Goal: Use online tool/utility: Utilize a website feature to perform a specific function

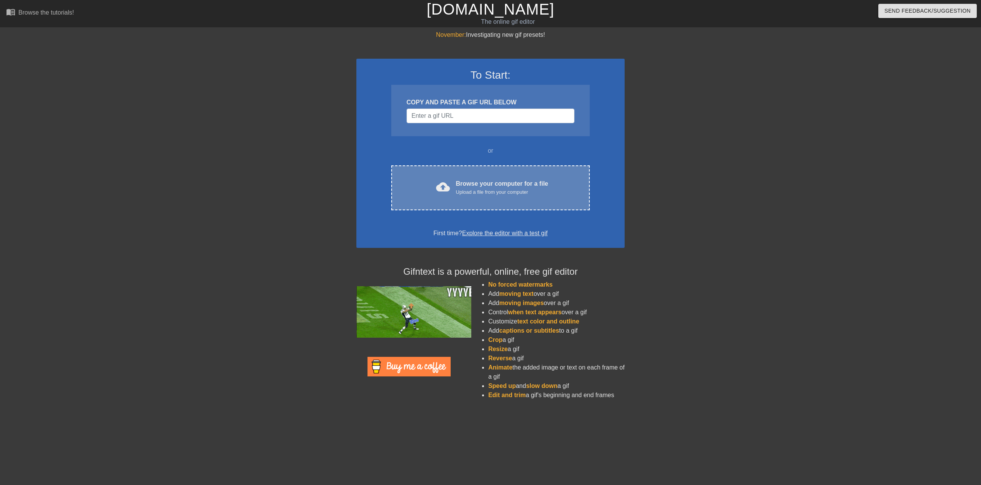
click at [499, 187] on div "Browse your computer for a file Upload a file from your computer" at bounding box center [502, 187] width 92 height 17
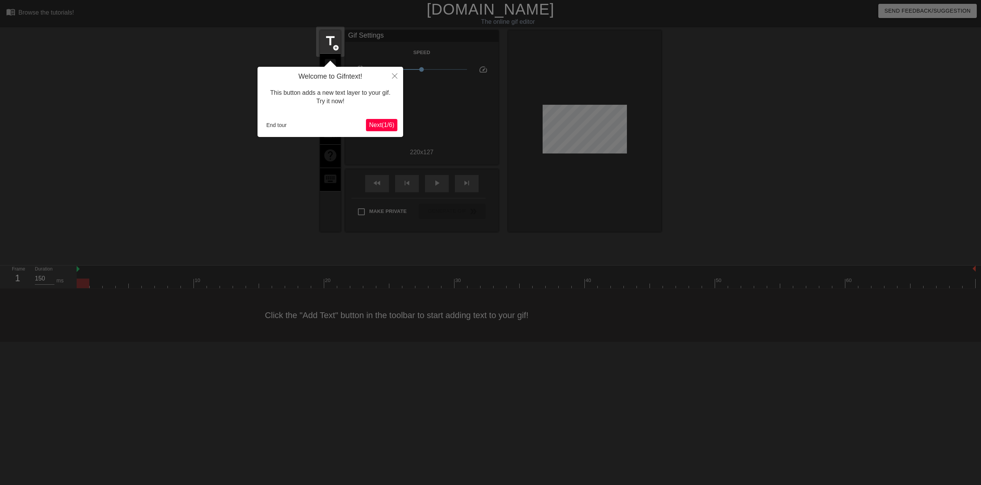
click at [381, 124] on span "Next ( 1 / 6 )" at bounding box center [381, 125] width 25 height 7
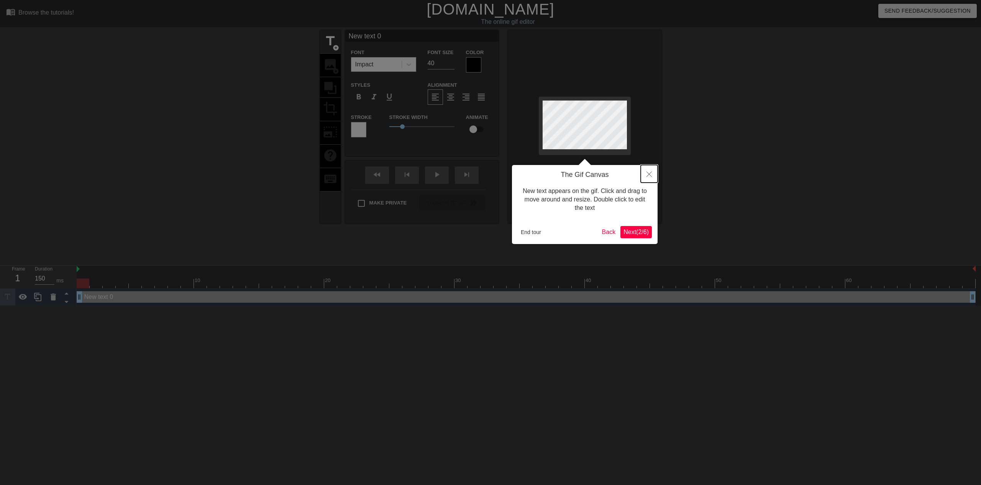
click at [651, 174] on icon "Close" at bounding box center [649, 173] width 5 height 5
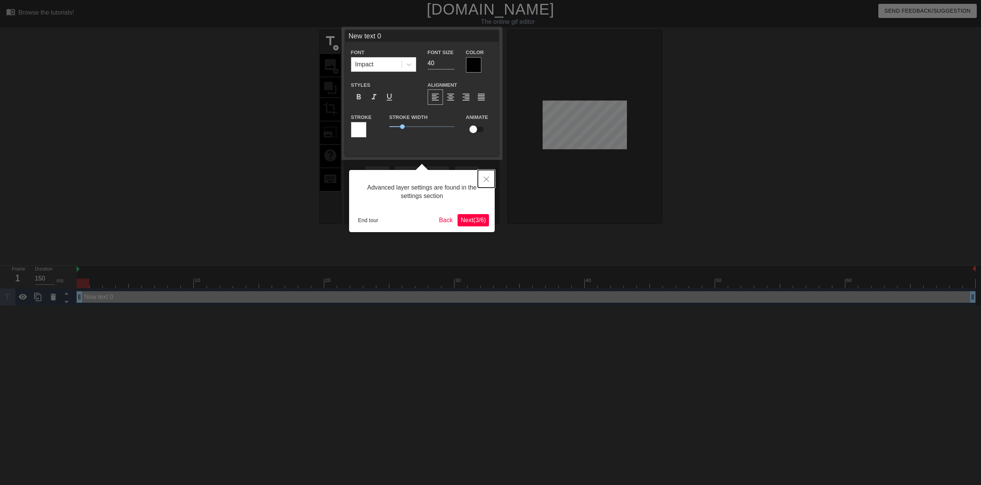
click at [488, 179] on button "Close" at bounding box center [486, 179] width 17 height 18
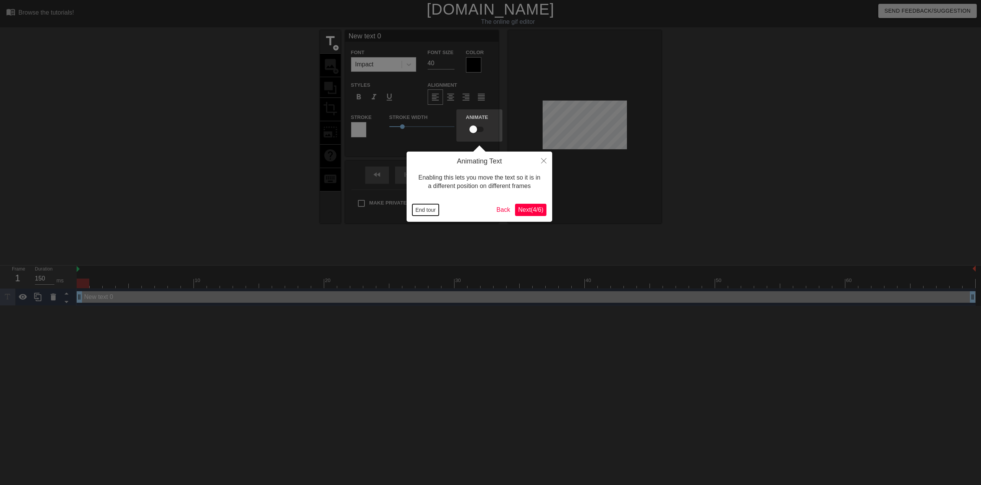
click at [419, 212] on button "End tour" at bounding box center [426, 210] width 26 height 12
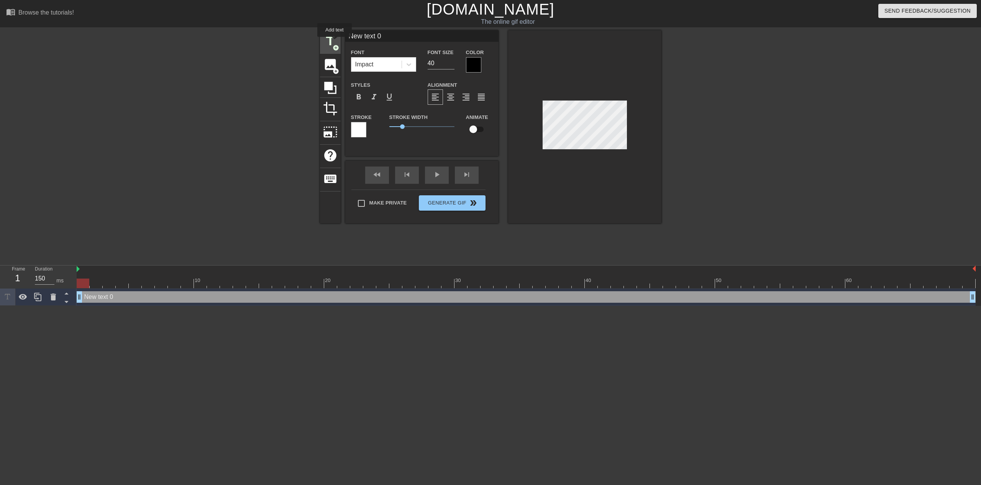
click at [335, 42] on span "title" at bounding box center [330, 41] width 15 height 15
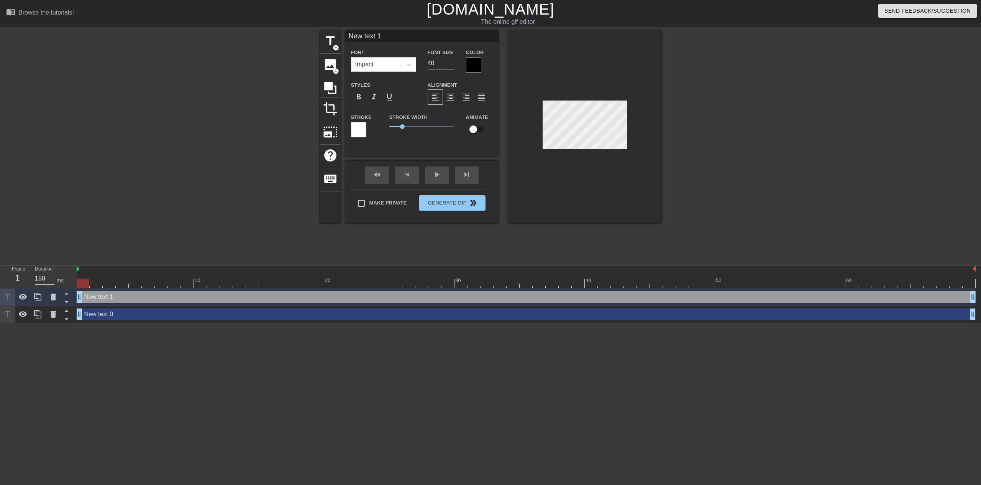
click at [113, 297] on div "New text 1 drag_handle drag_handle" at bounding box center [526, 297] width 899 height 12
click at [411, 65] on icon at bounding box center [409, 65] width 8 height 8
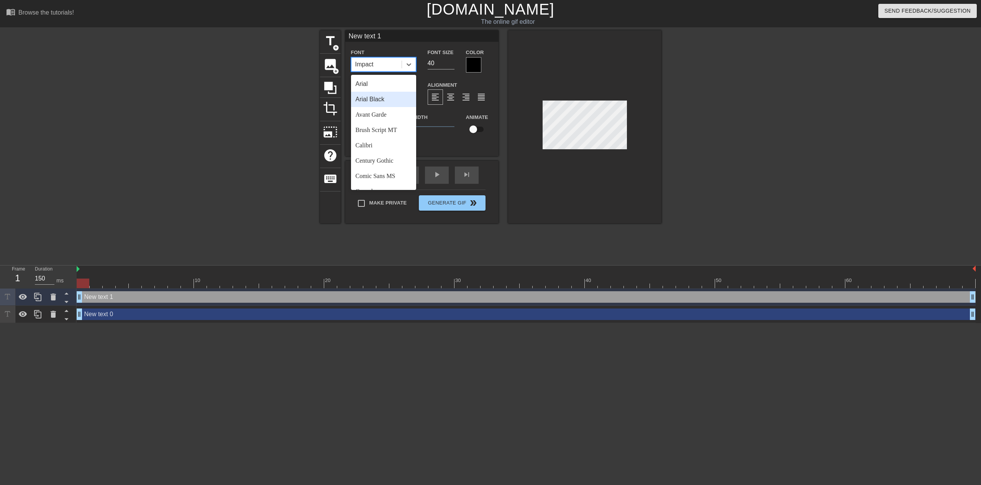
click at [391, 102] on div "Arial Black" at bounding box center [383, 99] width 65 height 15
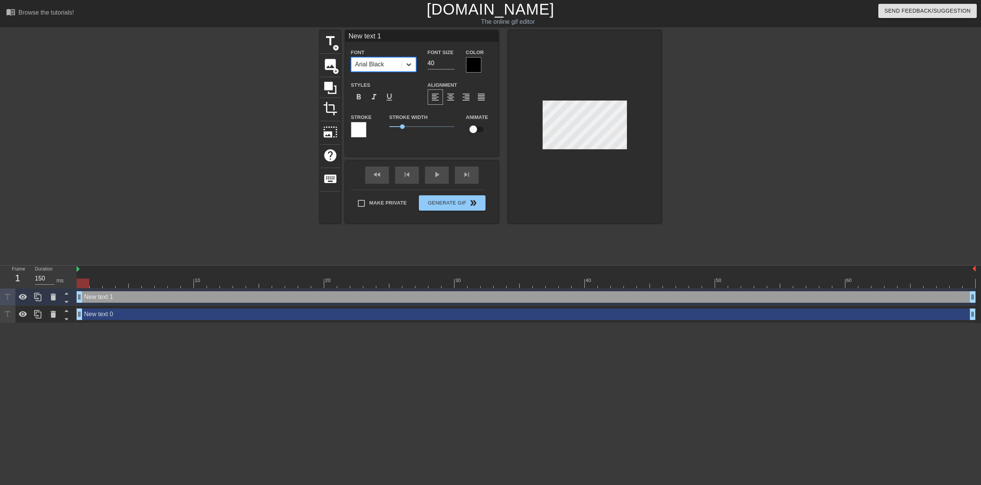
click at [408, 64] on icon at bounding box center [409, 64] width 5 height 3
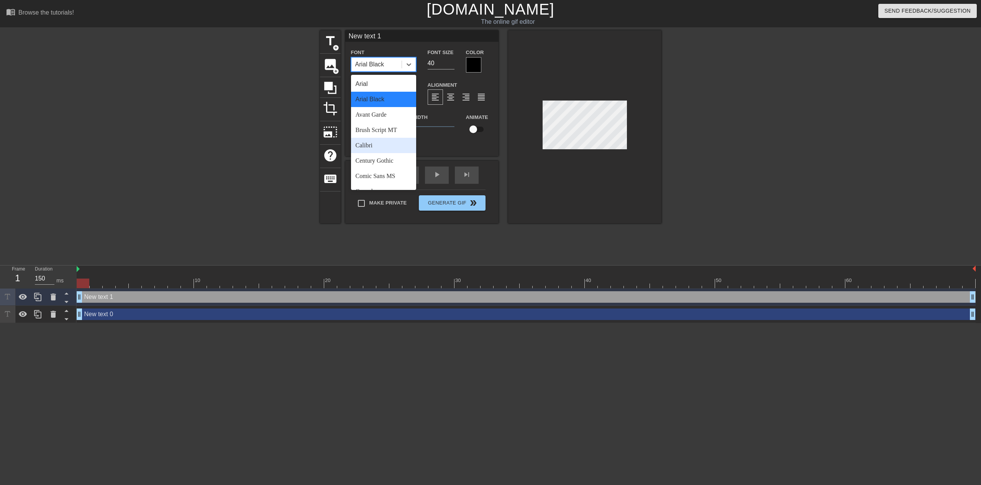
click at [378, 143] on div "Calibri" at bounding box center [383, 145] width 65 height 15
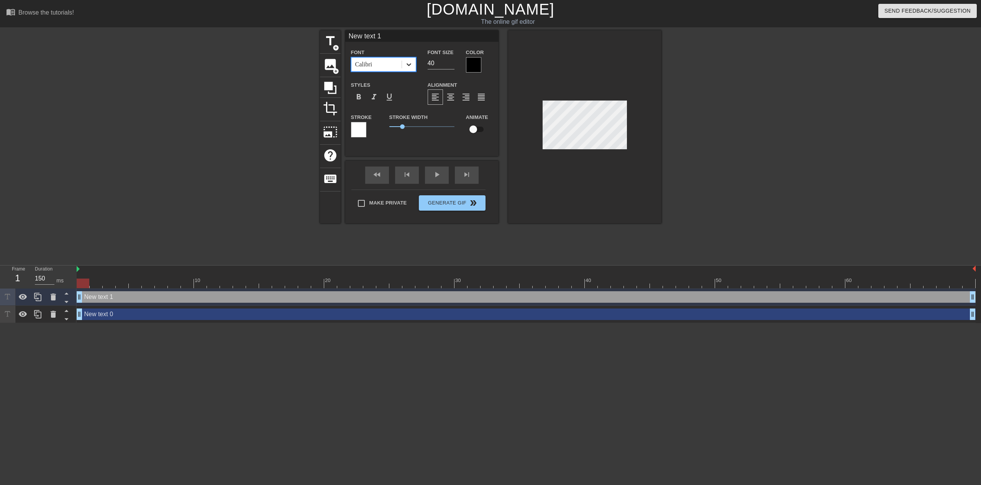
click at [412, 62] on icon at bounding box center [409, 65] width 8 height 8
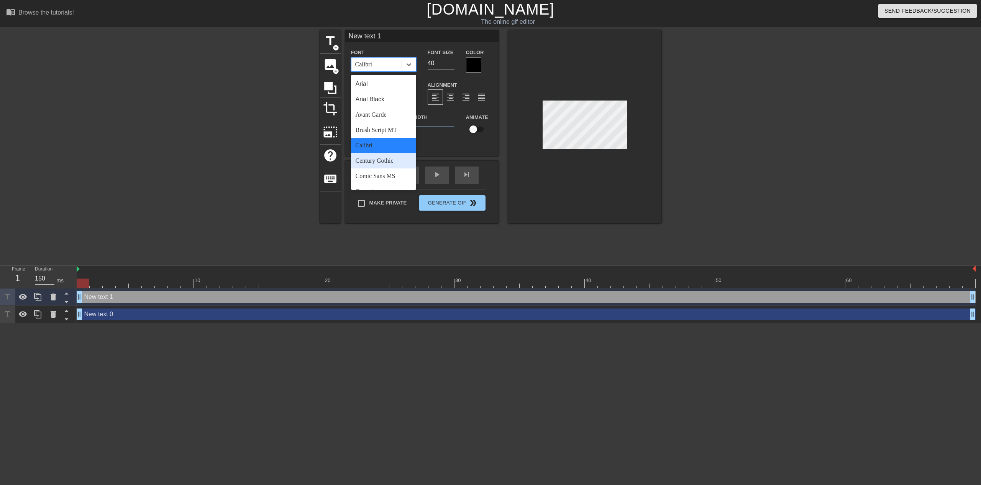
click at [395, 163] on div "Century Gothic" at bounding box center [383, 160] width 65 height 15
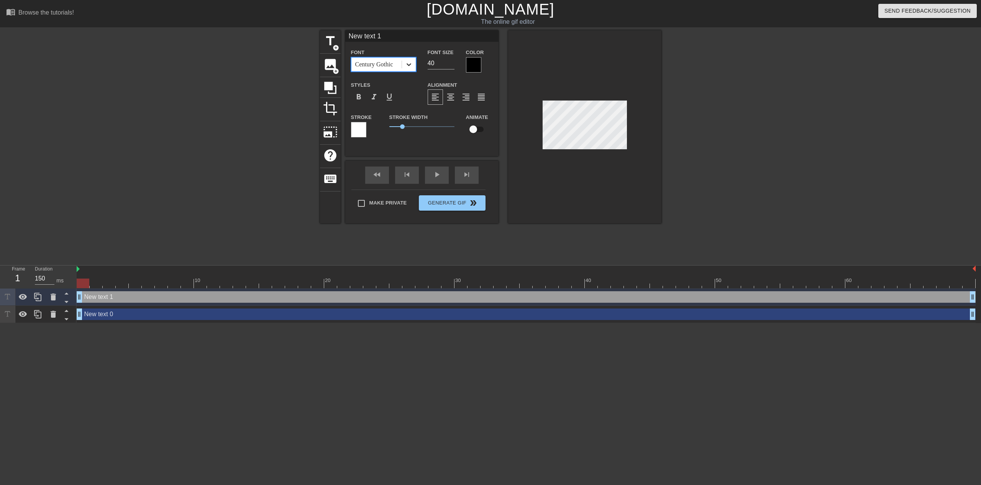
click at [411, 65] on icon at bounding box center [409, 65] width 8 height 8
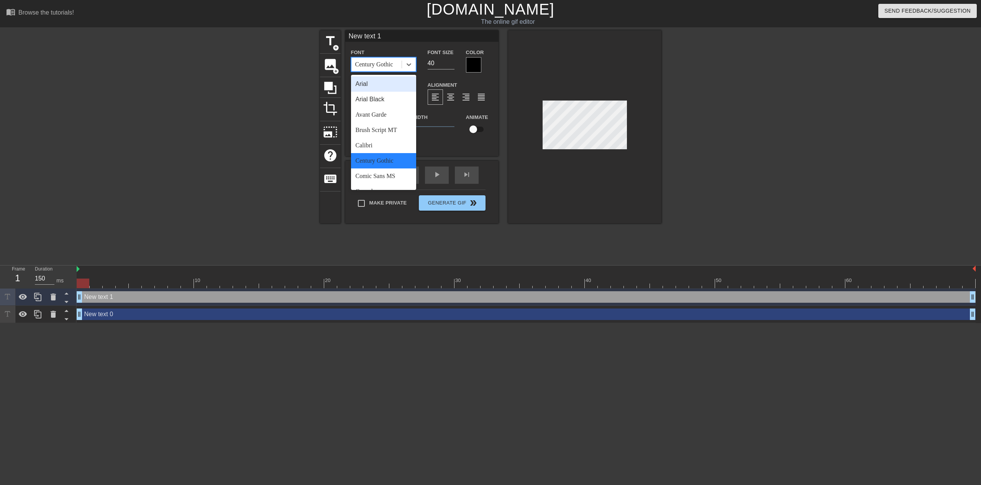
click at [383, 85] on div "Arial" at bounding box center [383, 83] width 65 height 15
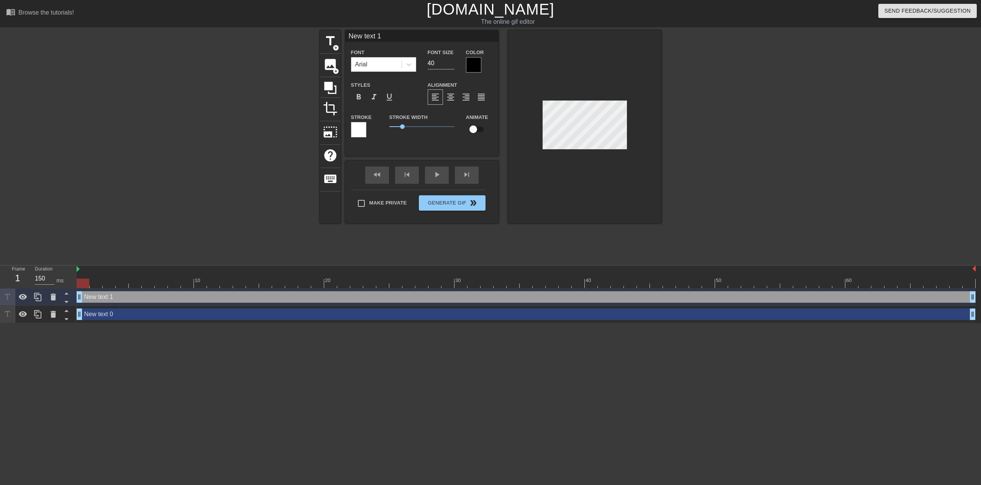
click at [411, 37] on input "New text 1" at bounding box center [421, 36] width 153 height 12
click at [414, 36] on input "New text 1" at bounding box center [421, 36] width 153 height 12
click at [406, 38] on input "New text 1" at bounding box center [421, 36] width 153 height 12
drag, startPoint x: 397, startPoint y: 37, endPoint x: 280, endPoint y: 34, distance: 117.4
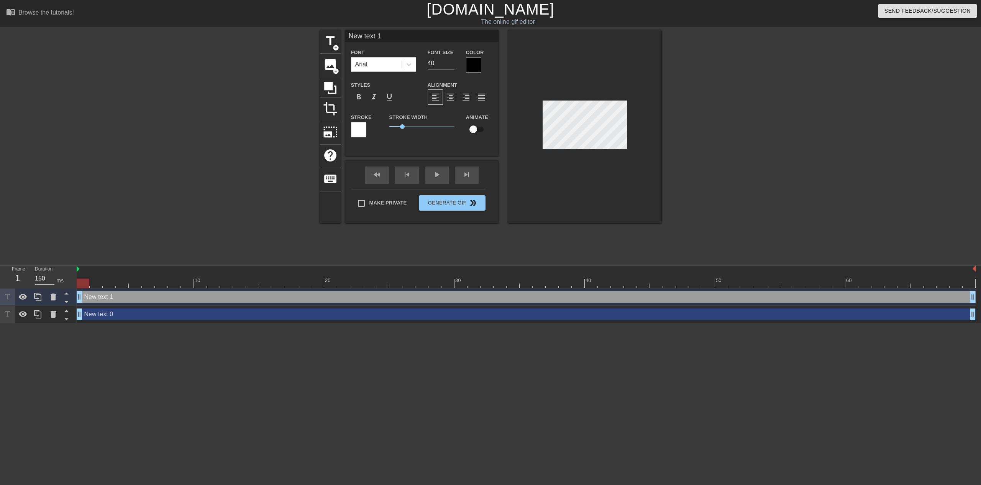
click at [284, 36] on div "title add_circle image add_circle crop photo_size_select_large help keyboard Ne…" at bounding box center [490, 145] width 981 height 230
type input "drop the "ma""
drag, startPoint x: 403, startPoint y: 128, endPoint x: 395, endPoint y: 128, distance: 7.3
click at [395, 128] on span "0.45" at bounding box center [395, 126] width 5 height 5
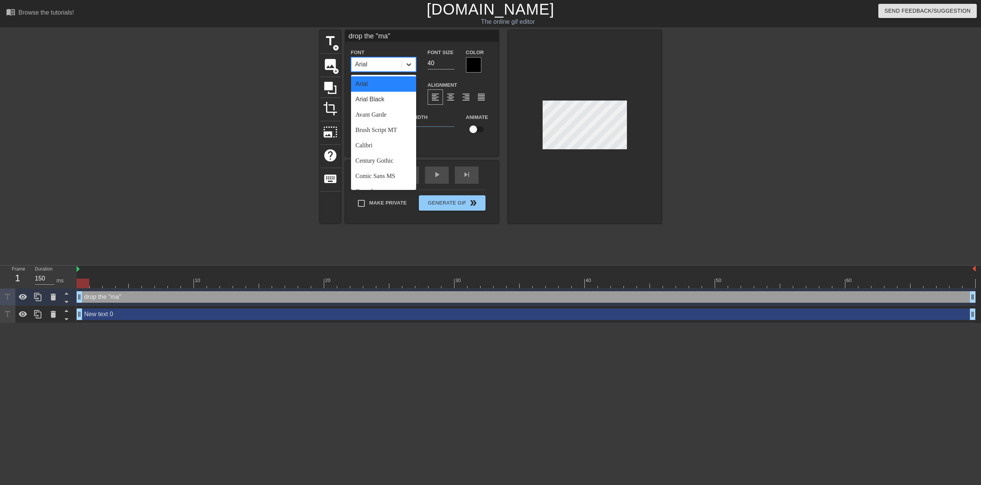
click at [410, 64] on icon at bounding box center [409, 64] width 5 height 3
click at [372, 141] on div "[DEMOGRAPHIC_DATA]" at bounding box center [383, 134] width 65 height 15
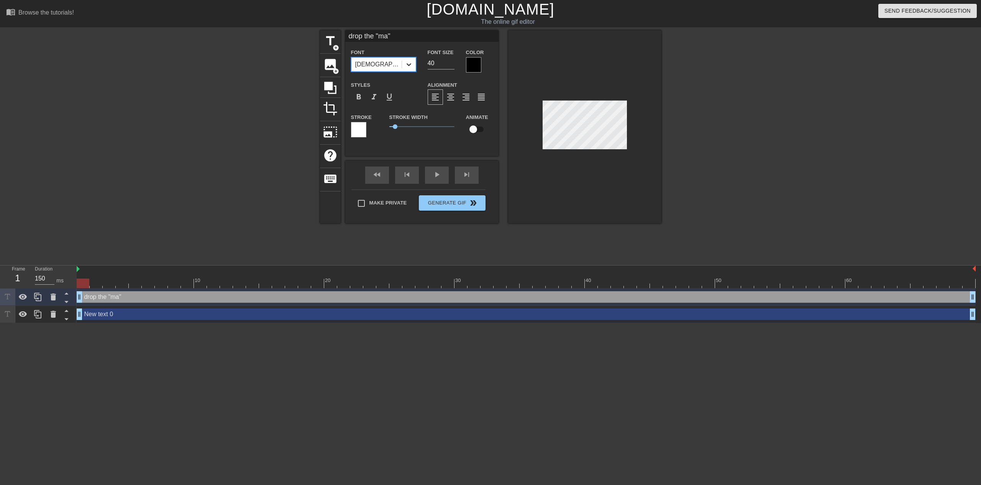
click at [413, 62] on div at bounding box center [409, 65] width 14 height 14
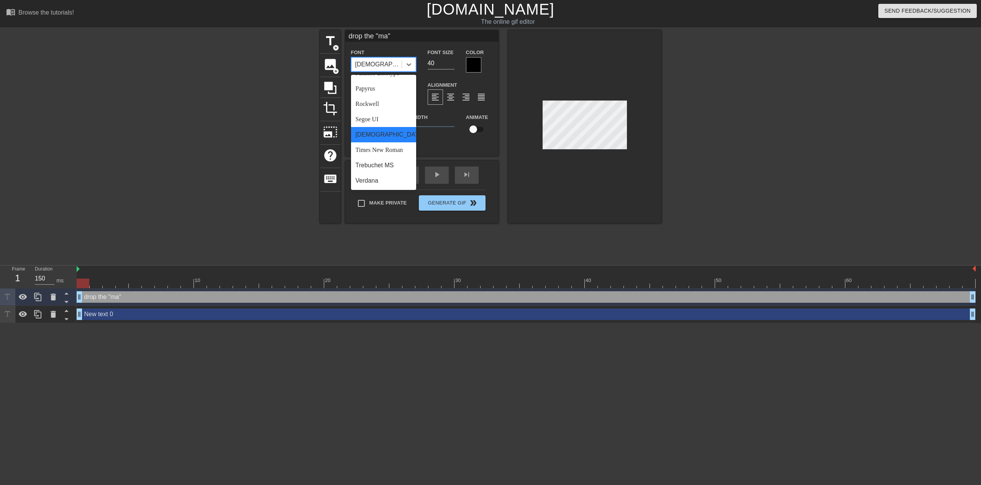
scroll to position [275, 0]
click at [385, 179] on div "Verdana" at bounding box center [383, 180] width 65 height 15
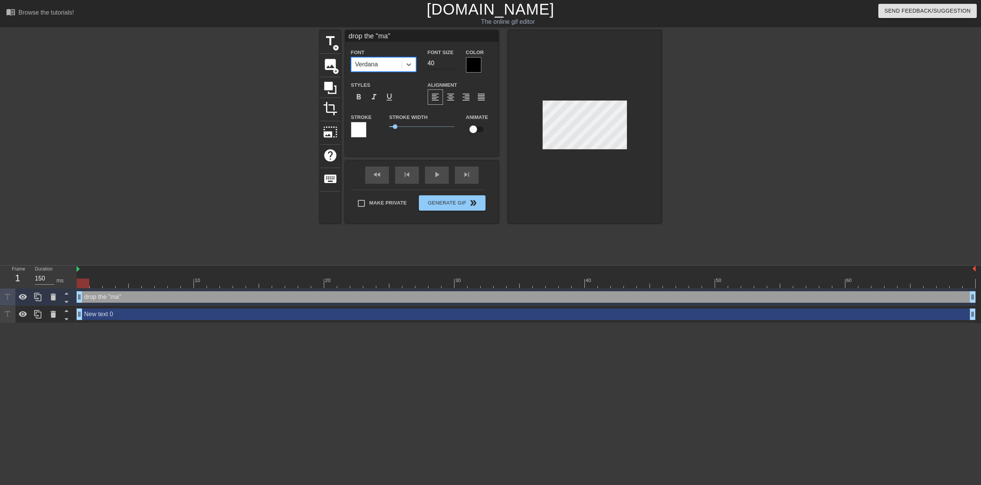
click at [435, 65] on input "40" at bounding box center [441, 63] width 27 height 12
click at [450, 66] on input "39" at bounding box center [441, 63] width 27 height 12
click at [452, 66] on input "38" at bounding box center [441, 63] width 27 height 12
click at [452, 66] on input "37" at bounding box center [441, 63] width 27 height 12
click at [452, 66] on input "36" at bounding box center [441, 63] width 27 height 12
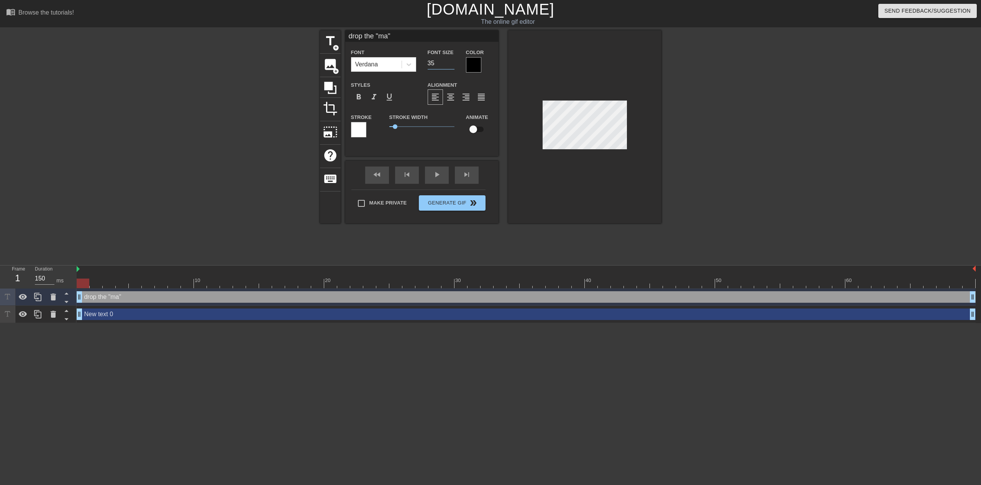
click at [452, 66] on input "35" at bounding box center [441, 63] width 27 height 12
click at [452, 66] on input "34" at bounding box center [441, 63] width 27 height 12
click at [452, 66] on input "33" at bounding box center [441, 63] width 27 height 12
click at [452, 66] on input "32" at bounding box center [441, 63] width 27 height 12
click at [452, 66] on input "31" at bounding box center [441, 63] width 27 height 12
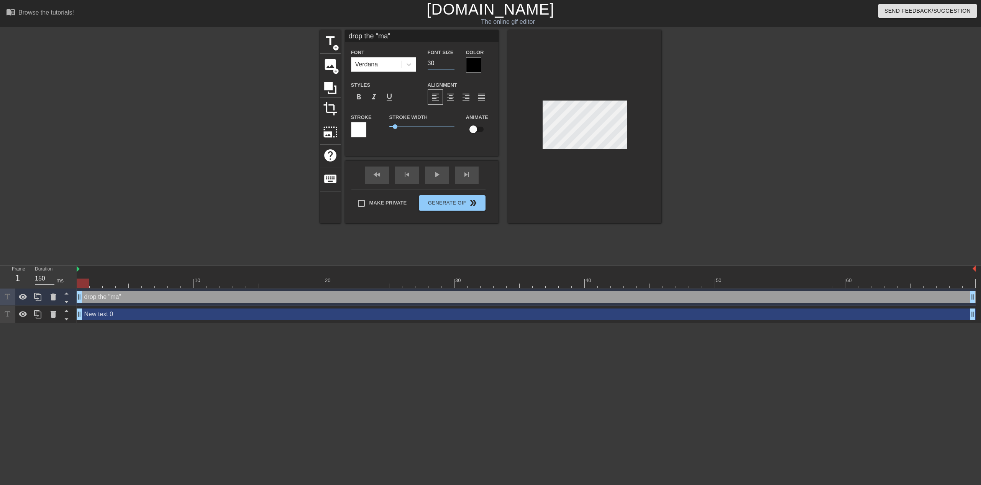
click at [452, 66] on input "30" at bounding box center [441, 63] width 27 height 12
type input "29"
click at [452, 66] on input "29" at bounding box center [441, 63] width 27 height 12
click at [468, 64] on div at bounding box center [473, 64] width 15 height 15
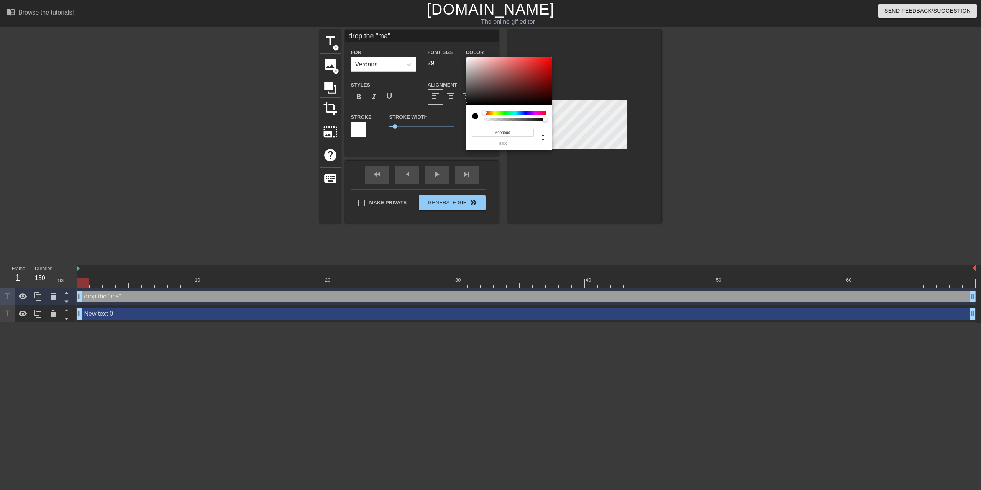
click at [472, 117] on div "#000000 hex" at bounding box center [509, 128] width 86 height 46
type input "#FFFFFF"
drag, startPoint x: 482, startPoint y: 83, endPoint x: 433, endPoint y: 21, distance: 78.6
click at [433, 21] on div "#FFFFFF hex" at bounding box center [490, 245] width 981 height 490
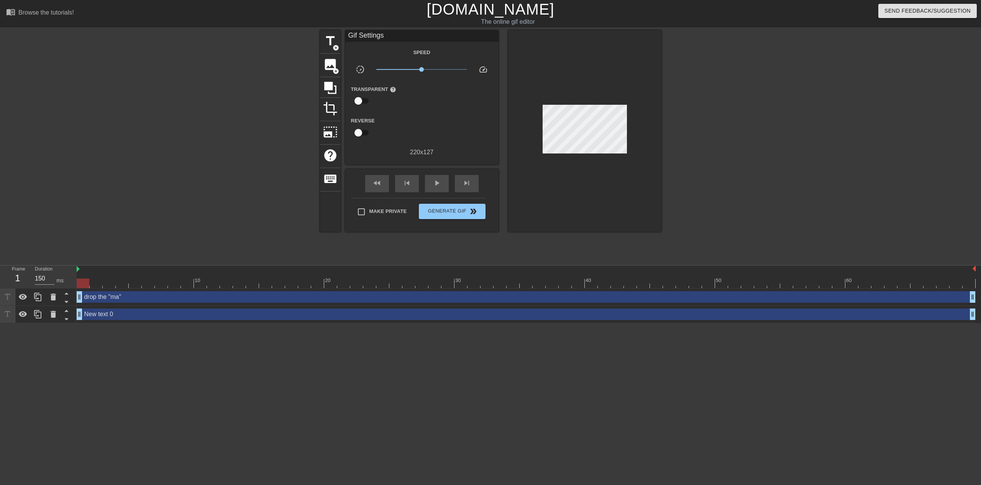
click at [595, 150] on div at bounding box center [584, 130] width 153 height 201
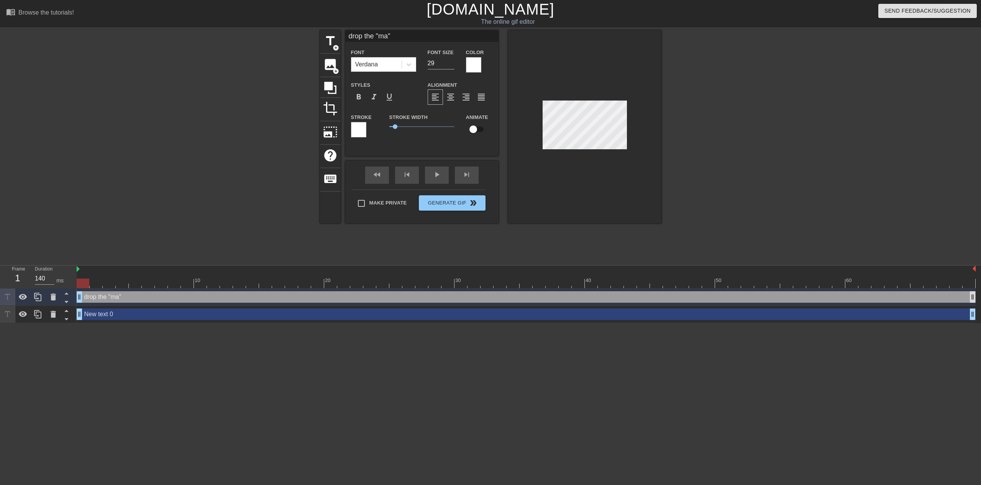
type input "150"
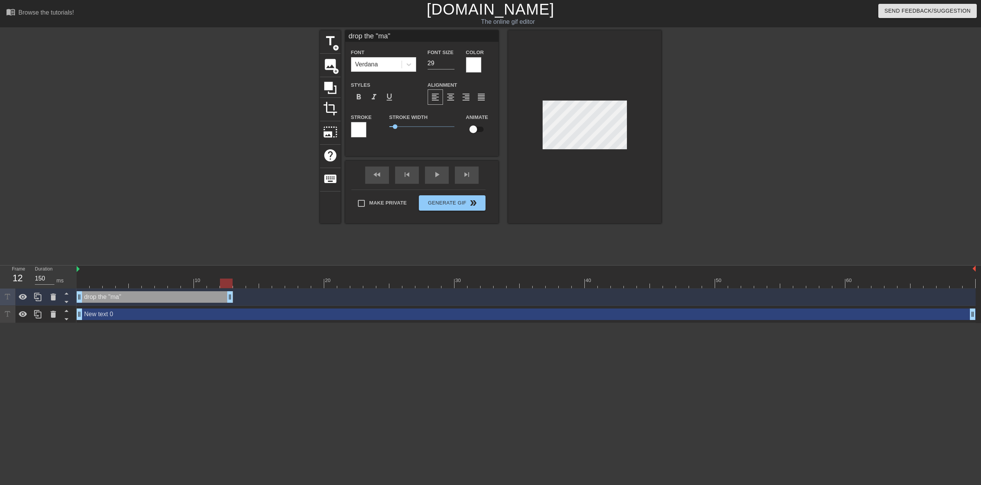
drag, startPoint x: 973, startPoint y: 297, endPoint x: 229, endPoint y: 298, distance: 743.8
drag, startPoint x: 80, startPoint y: 315, endPoint x: 269, endPoint y: 308, distance: 189.5
click at [219, 313] on div "New text 0 drag_handle drag_handle" at bounding box center [526, 314] width 899 height 12
click at [269, 308] on div "New text 0 drag_handle drag_handle" at bounding box center [526, 314] width 899 height 17
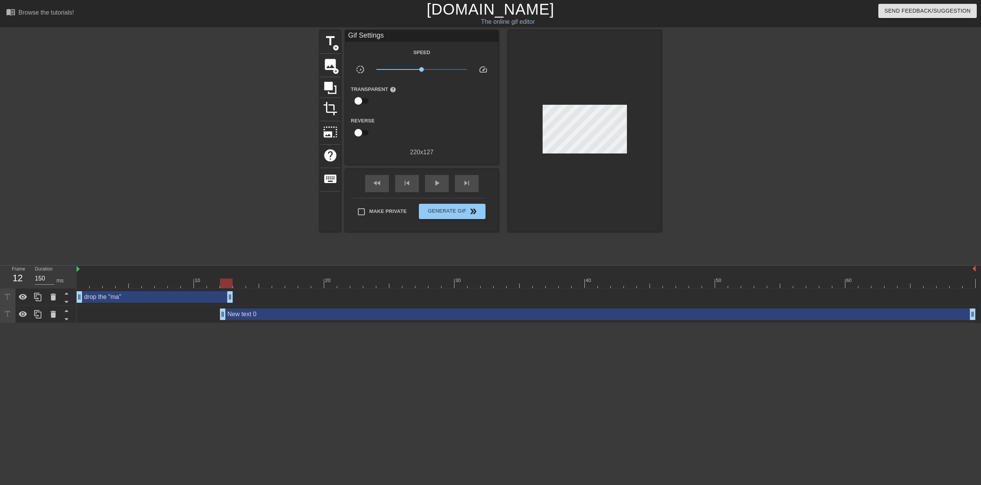
click at [271, 313] on div "New text 0 drag_handle drag_handle" at bounding box center [598, 314] width 756 height 12
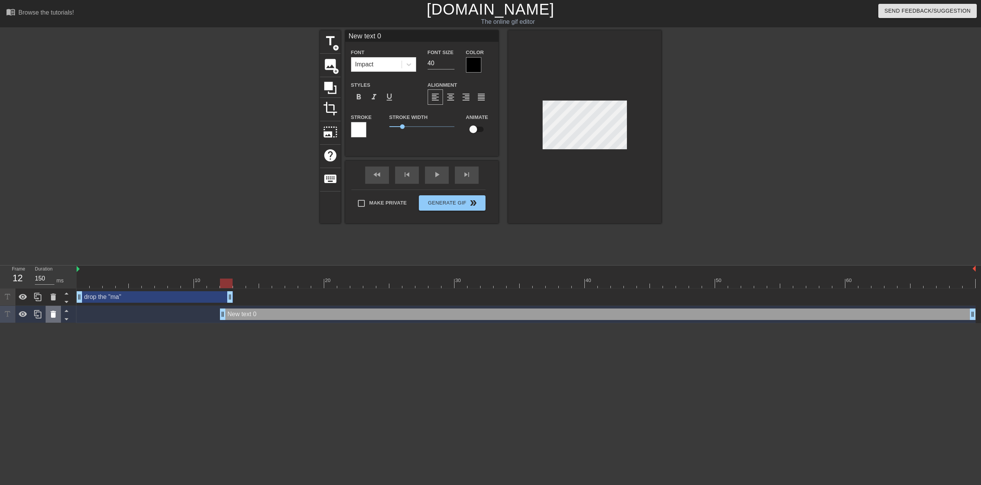
click at [51, 314] on icon at bounding box center [53, 313] width 9 height 9
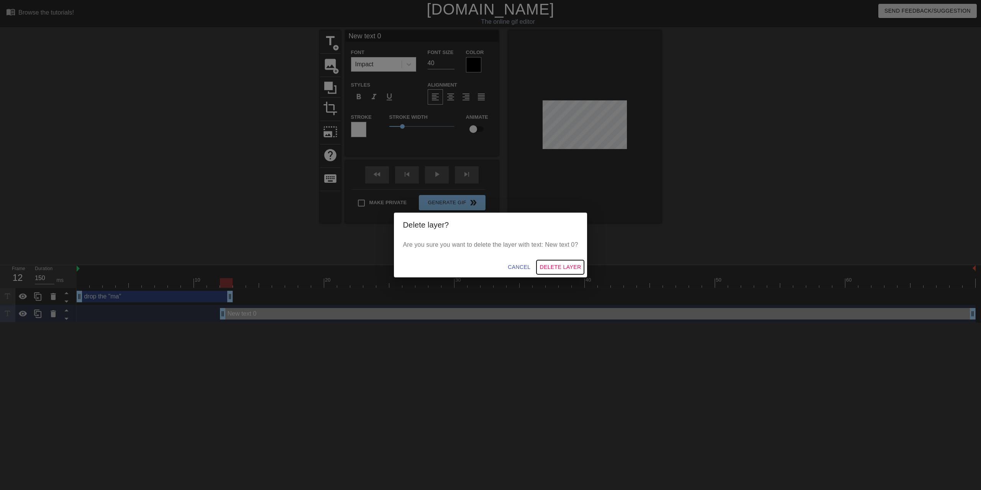
click at [562, 265] on span "Delete Layer" at bounding box center [560, 268] width 41 height 10
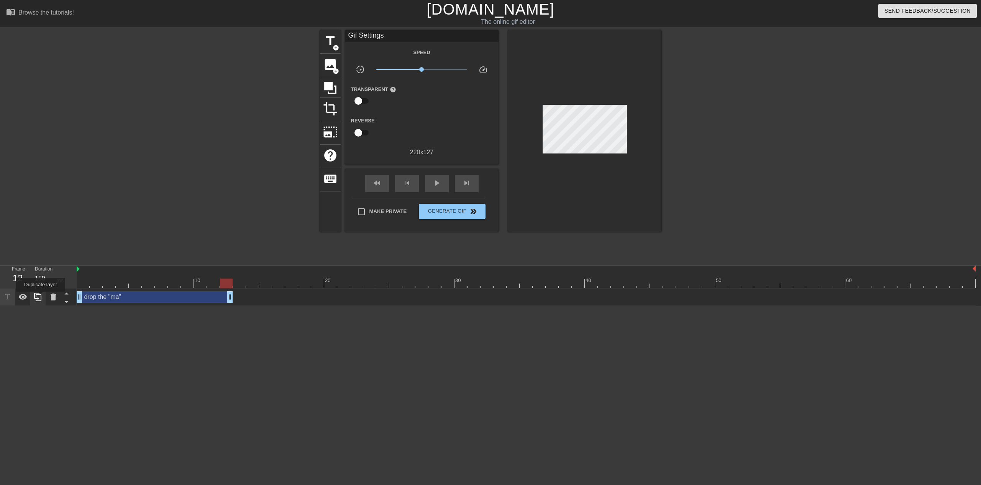
click at [41, 297] on icon at bounding box center [37, 296] width 9 height 9
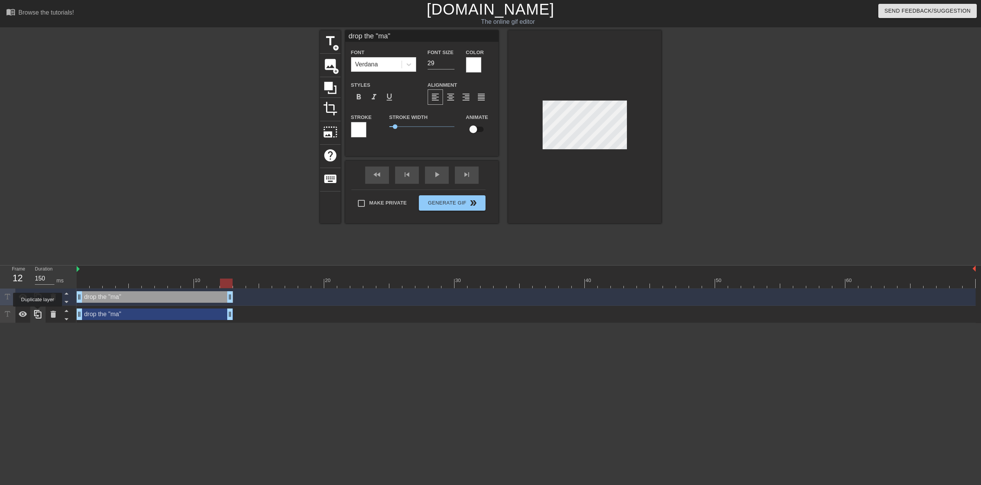
click at [38, 312] on icon at bounding box center [37, 314] width 7 height 8
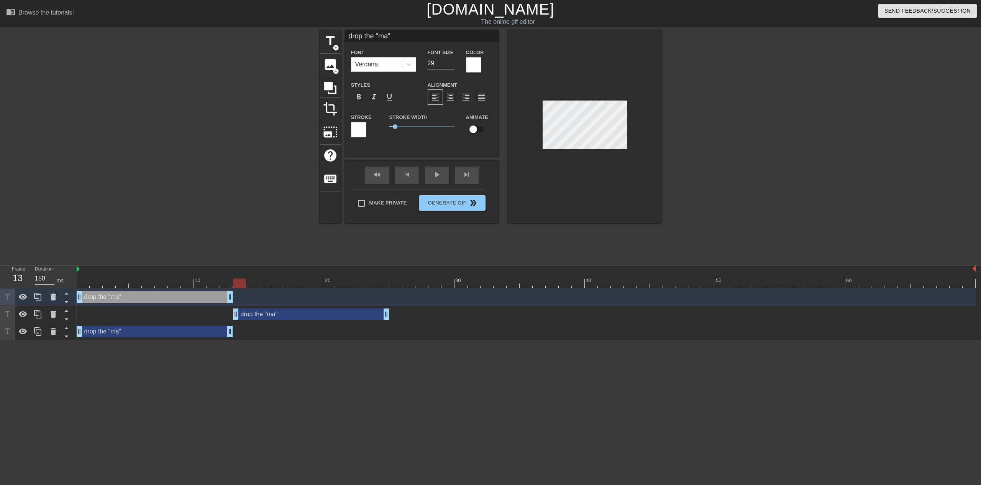
drag, startPoint x: 172, startPoint y: 316, endPoint x: 324, endPoint y: 315, distance: 151.4
click at [324, 315] on div "drop the "ma" drag_handle drag_handle" at bounding box center [311, 314] width 156 height 12
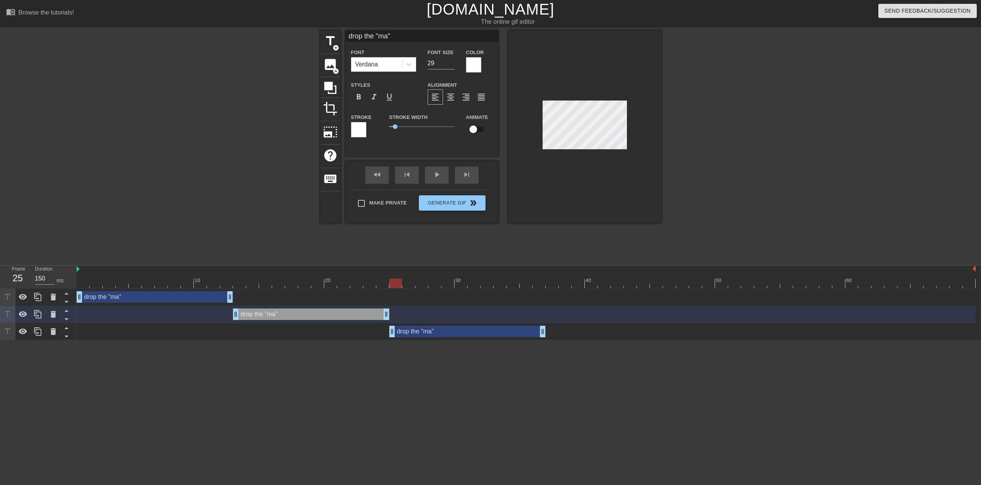
drag, startPoint x: 209, startPoint y: 333, endPoint x: 516, endPoint y: 338, distance: 307.9
click at [518, 339] on div "drop the "ma" drag_handle drag_handle" at bounding box center [526, 331] width 899 height 17
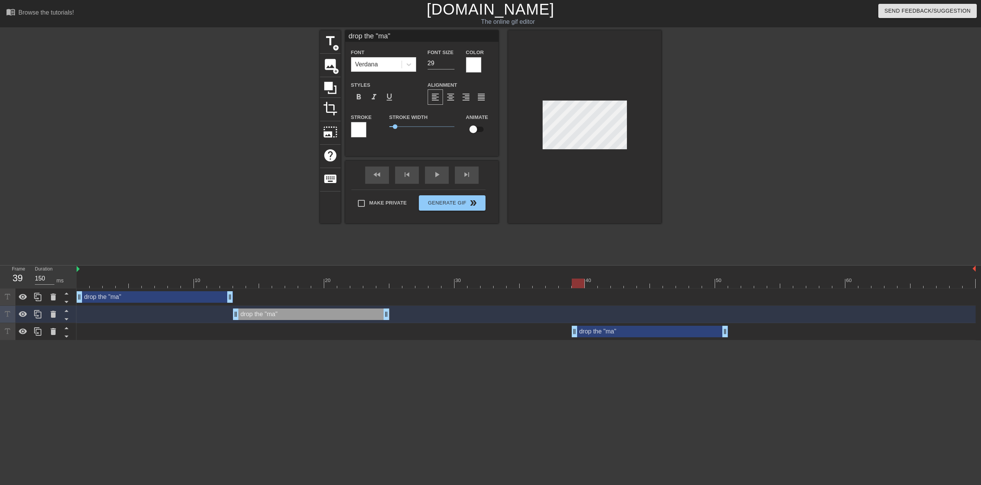
drag, startPoint x: 511, startPoint y: 333, endPoint x: 651, endPoint y: 332, distance: 140.3
click at [694, 332] on div "drop the "ma" drag_handle drag_handle" at bounding box center [650, 332] width 156 height 12
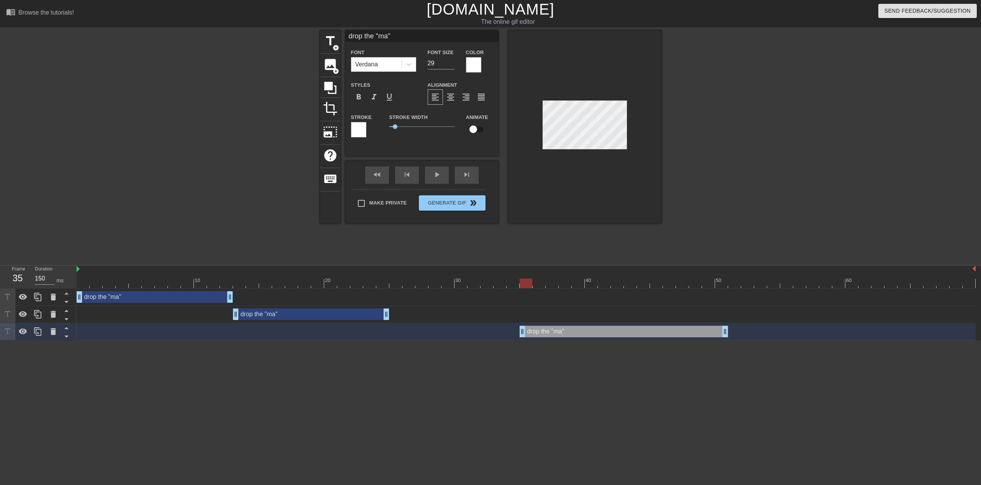
drag, startPoint x: 578, startPoint y: 331, endPoint x: 529, endPoint y: 333, distance: 48.7
click at [546, 329] on div "drop the "ma" drag_handle drag_handle" at bounding box center [624, 332] width 209 height 12
click at [379, 38] on input "drop the "ma"" at bounding box center [421, 36] width 153 height 12
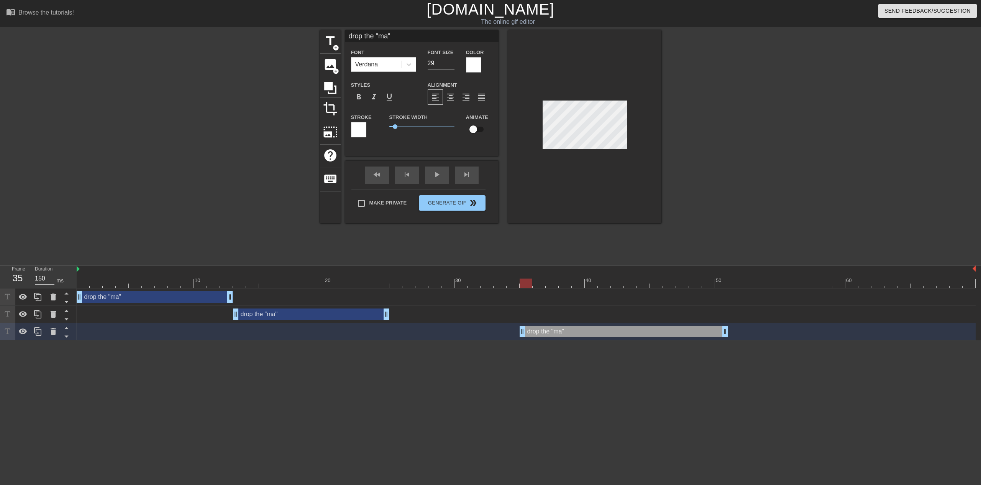
click at [379, 38] on input "drop the "ma"" at bounding box center [421, 36] width 153 height 12
type input "it's cleaner"
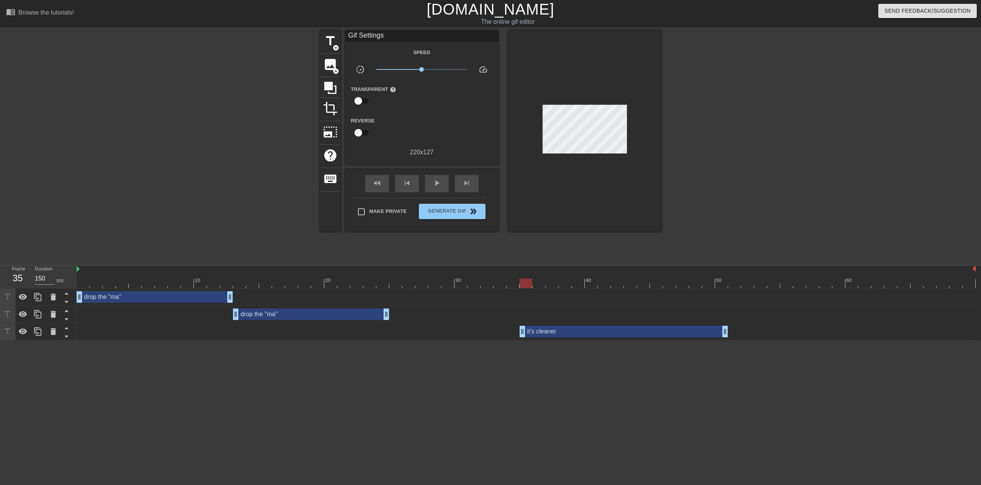
click at [465, 340] on html "menu_book Browse the tutorials! [DOMAIN_NAME] The online gif editor Send Feedba…" at bounding box center [490, 170] width 981 height 340
drag, startPoint x: 388, startPoint y: 316, endPoint x: 523, endPoint y: 316, distance: 135.0
click at [523, 316] on div "drop the "ma" drag_handle drag_handle" at bounding box center [526, 314] width 899 height 12
click at [300, 315] on div "drop the "ma" drag_handle drag_handle" at bounding box center [376, 314] width 287 height 12
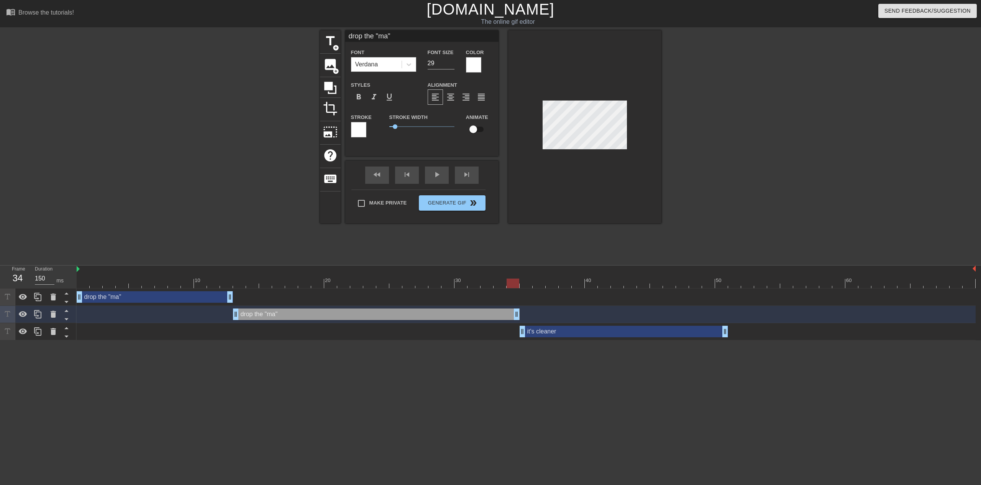
click at [384, 36] on input "drop the "ma"" at bounding box center [421, 36] width 153 height 12
type input "just [PERSON_NAME]-AR"
click at [664, 340] on html "menu_book Browse the tutorials! [DOMAIN_NAME] The online gif editor Send Feedba…" at bounding box center [490, 170] width 981 height 340
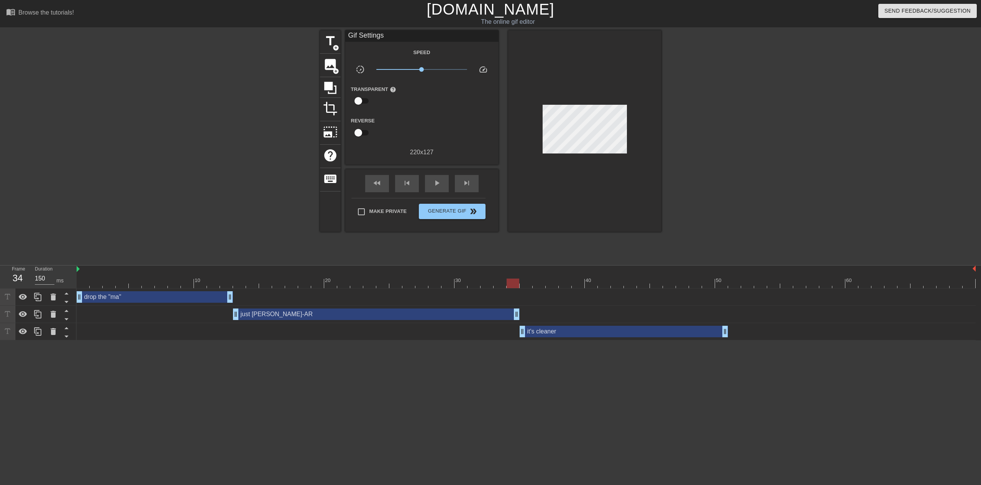
click at [700, 340] on html "menu_book Browse the tutorials! [DOMAIN_NAME] The online gif editor Send Feedba…" at bounding box center [490, 170] width 981 height 340
click at [438, 182] on span "play_arrow" at bounding box center [436, 182] width 9 height 9
click at [88, 275] on div at bounding box center [83, 278] width 13 height 10
click at [437, 182] on span "play_arrow" at bounding box center [436, 182] width 9 height 9
click at [434, 183] on span "pause" at bounding box center [436, 182] width 9 height 9
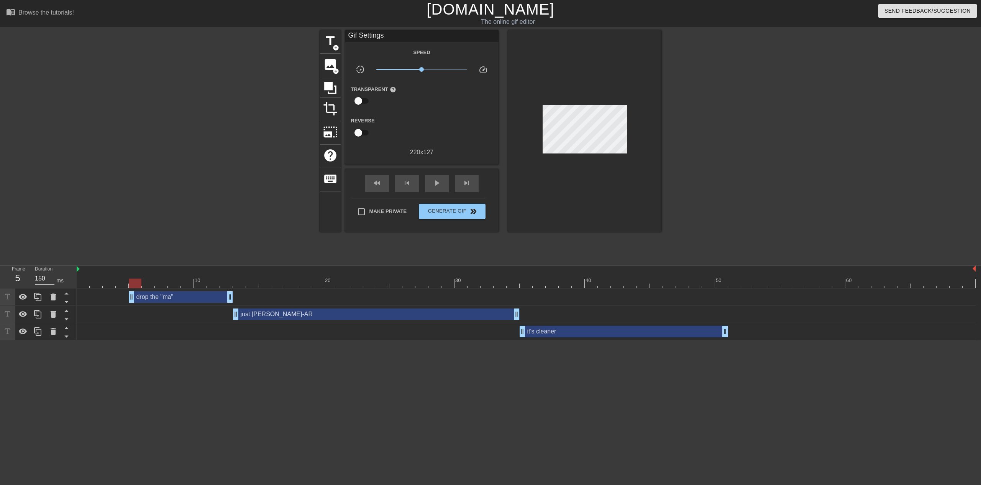
drag, startPoint x: 79, startPoint y: 299, endPoint x: 128, endPoint y: 298, distance: 49.1
click at [128, 298] on div "drop the "ma" drag_handle drag_handle" at bounding box center [526, 297] width 899 height 12
click at [72, 268] on div "Duration 150 ms" at bounding box center [52, 276] width 46 height 22
click at [79, 268] on img at bounding box center [78, 269] width 3 height 6
click at [432, 183] on span "play_arrow" at bounding box center [436, 182] width 9 height 9
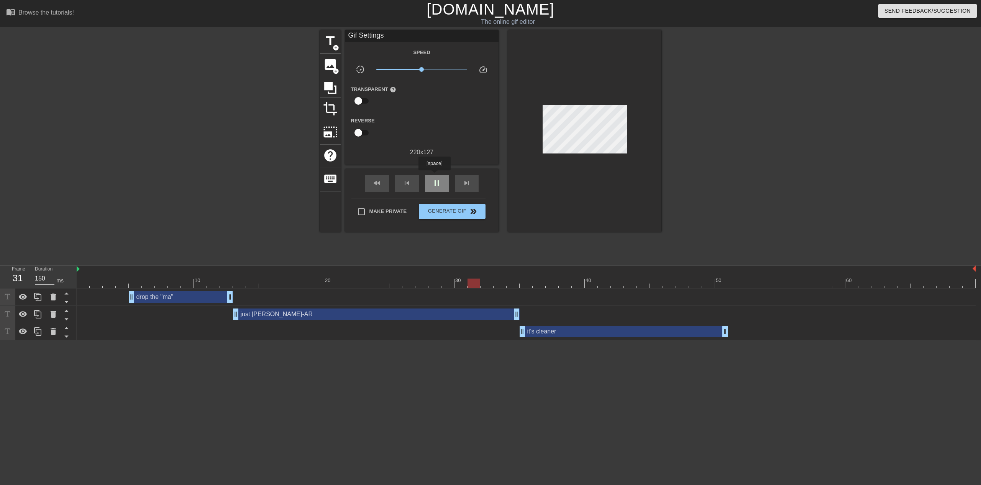
click at [434, 176] on div "pause" at bounding box center [437, 183] width 24 height 17
drag, startPoint x: 238, startPoint y: 317, endPoint x: 343, endPoint y: 321, distance: 105.1
click at [343, 321] on div "just [PERSON_NAME]-AR drag_handle drag_handle" at bounding box center [526, 314] width 899 height 17
drag, startPoint x: 227, startPoint y: 298, endPoint x: 326, endPoint y: 302, distance: 98.2
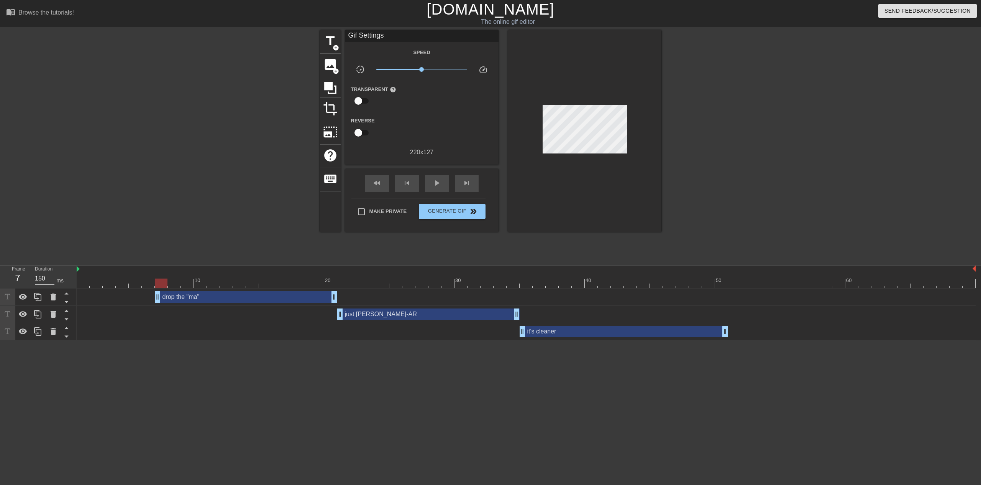
drag, startPoint x: 135, startPoint y: 297, endPoint x: 163, endPoint y: 298, distance: 28.0
drag, startPoint x: 518, startPoint y: 314, endPoint x: 547, endPoint y: 320, distance: 29.8
click at [547, 320] on div "just [PERSON_NAME]-AR drag_handle drag_handle" at bounding box center [526, 314] width 899 height 17
drag, startPoint x: 523, startPoint y: 334, endPoint x: 551, endPoint y: 333, distance: 28.4
click at [80, 270] on div at bounding box center [526, 269] width 899 height 8
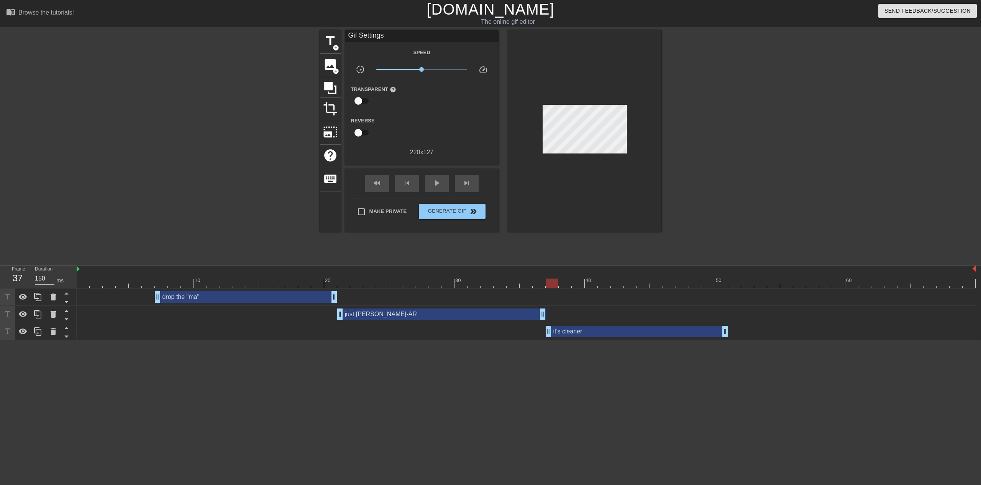
click at [76, 277] on div "Frame 37 Duration 150 ms" at bounding box center [38, 276] width 77 height 23
click at [82, 278] on div at bounding box center [526, 283] width 899 height 10
click at [436, 186] on span "play_arrow" at bounding box center [436, 182] width 9 height 9
drag, startPoint x: 725, startPoint y: 333, endPoint x: 652, endPoint y: 332, distance: 73.6
click at [652, 332] on div "it's cleaner drag_handle drag_handle" at bounding box center [526, 332] width 899 height 12
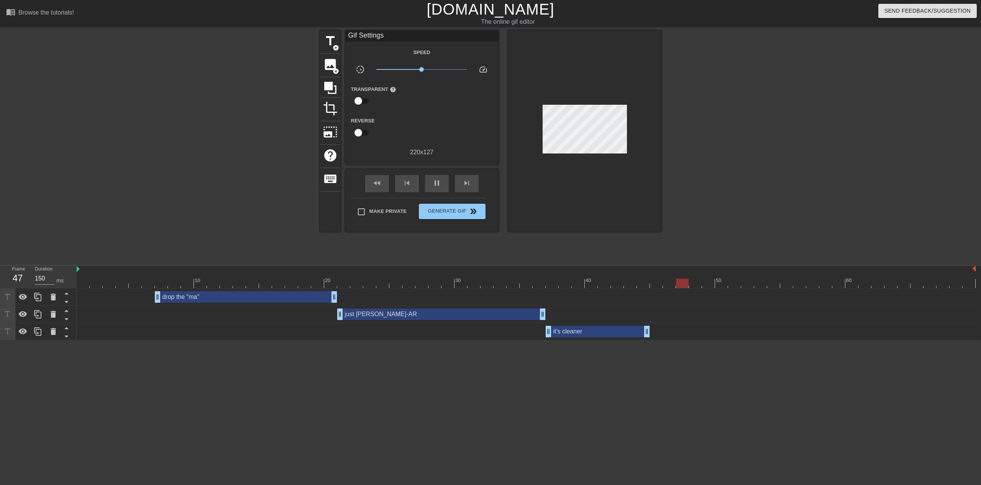
click at [801, 158] on div "title add_circle image add_circle crop photo_size_select_large help keyboard Gi…" at bounding box center [490, 145] width 981 height 230
click at [447, 210] on span "Generate Gif double_arrow" at bounding box center [452, 211] width 60 height 9
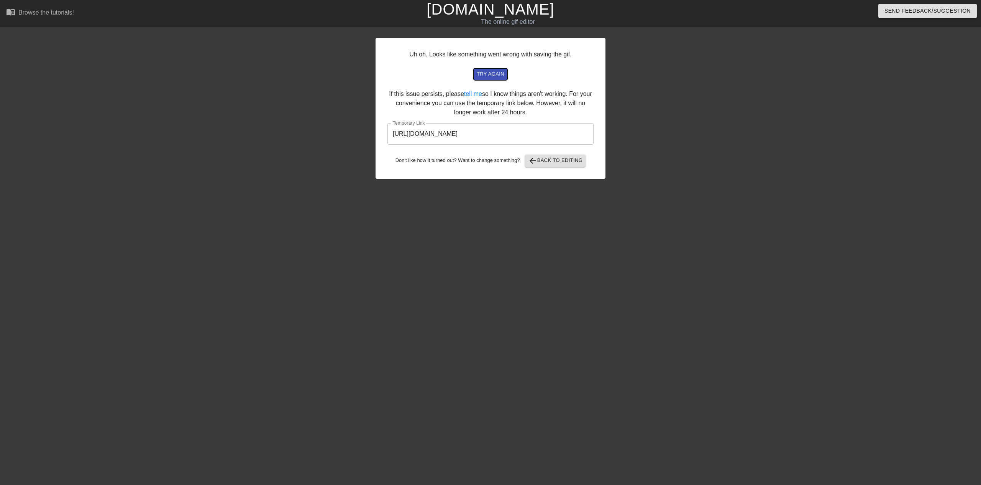
click at [501, 76] on span "try again" at bounding box center [491, 74] width 28 height 9
click at [498, 75] on span "try again" at bounding box center [491, 74] width 28 height 9
click at [476, 134] on input "[URL][DOMAIN_NAME]" at bounding box center [491, 133] width 206 height 21
click at [546, 139] on input "[URL][DOMAIN_NAME]" at bounding box center [491, 133] width 206 height 21
